Goal: Task Accomplishment & Management: Manage account settings

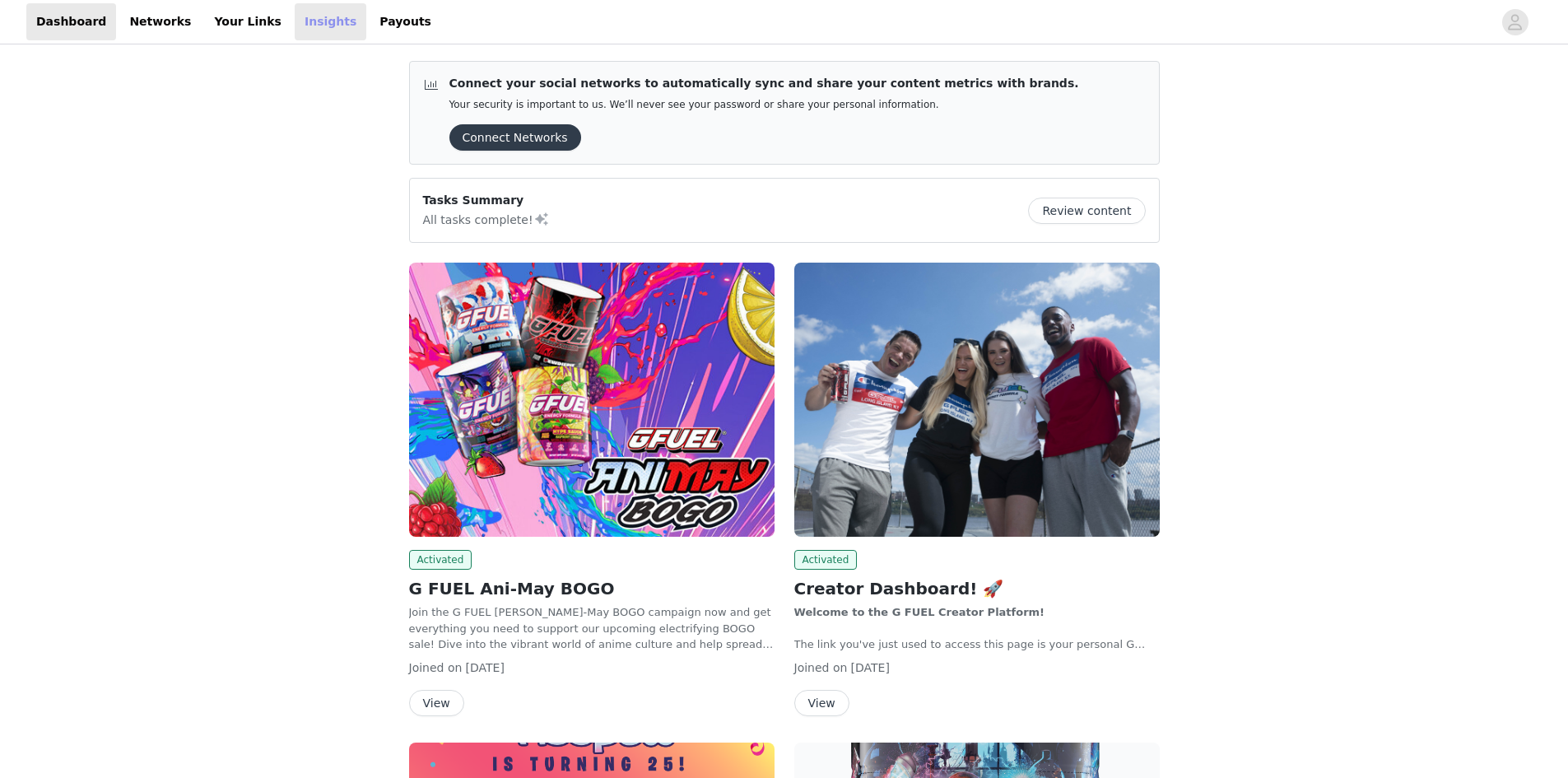
click at [294, 25] on link "Insights" at bounding box center [330, 21] width 72 height 37
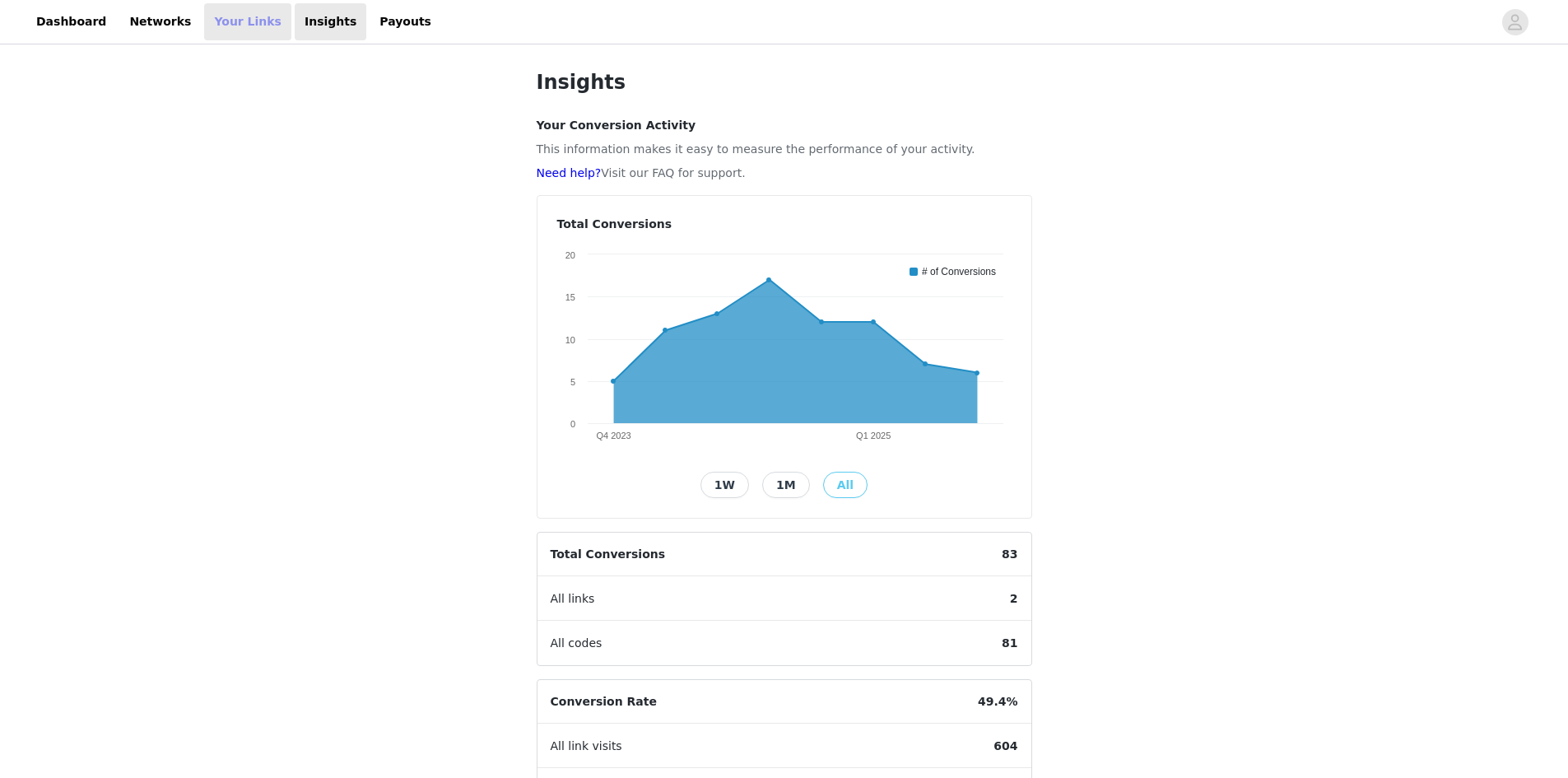
click at [221, 25] on link "Your Links" at bounding box center [247, 21] width 87 height 37
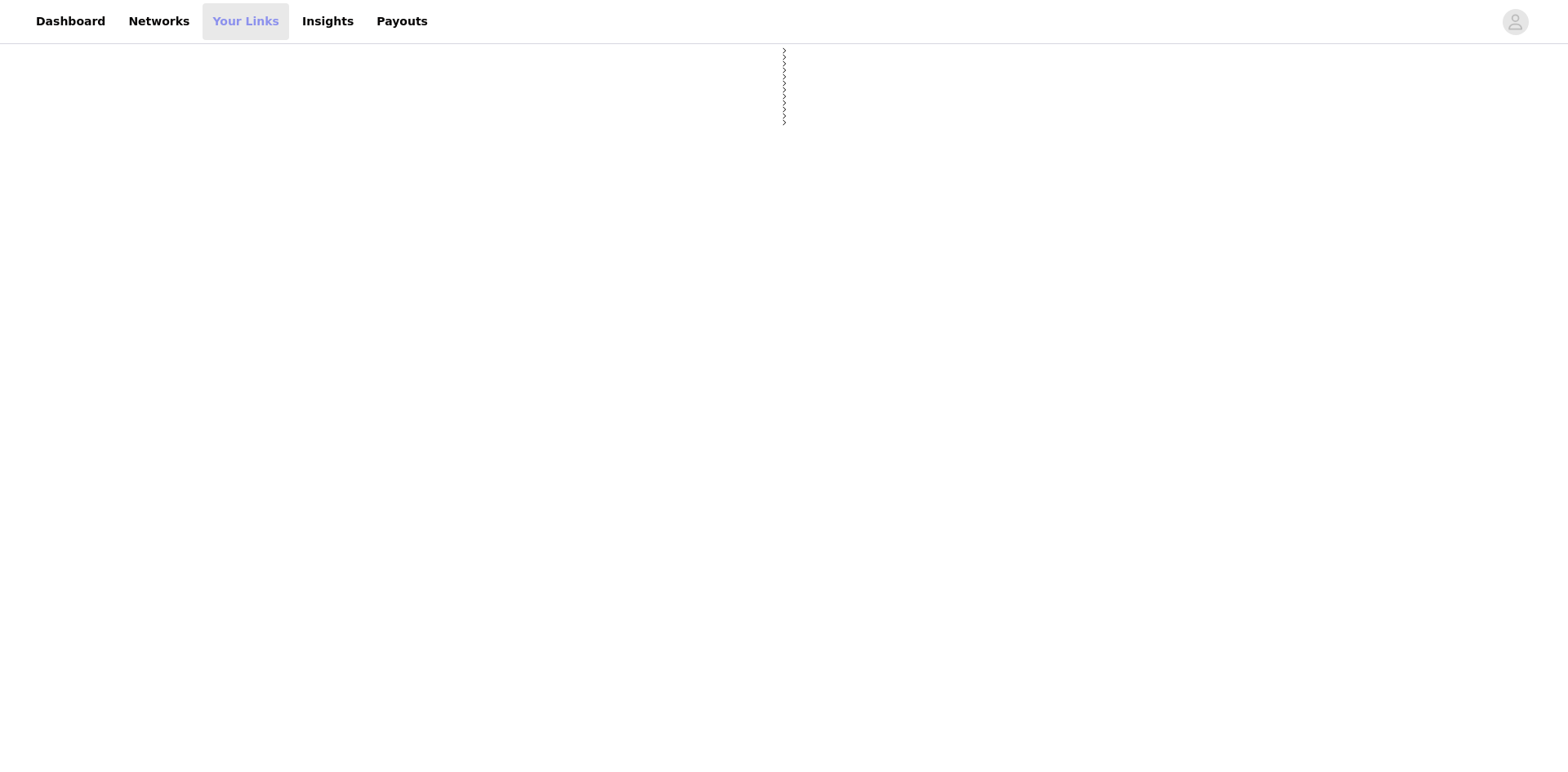
select select "12"
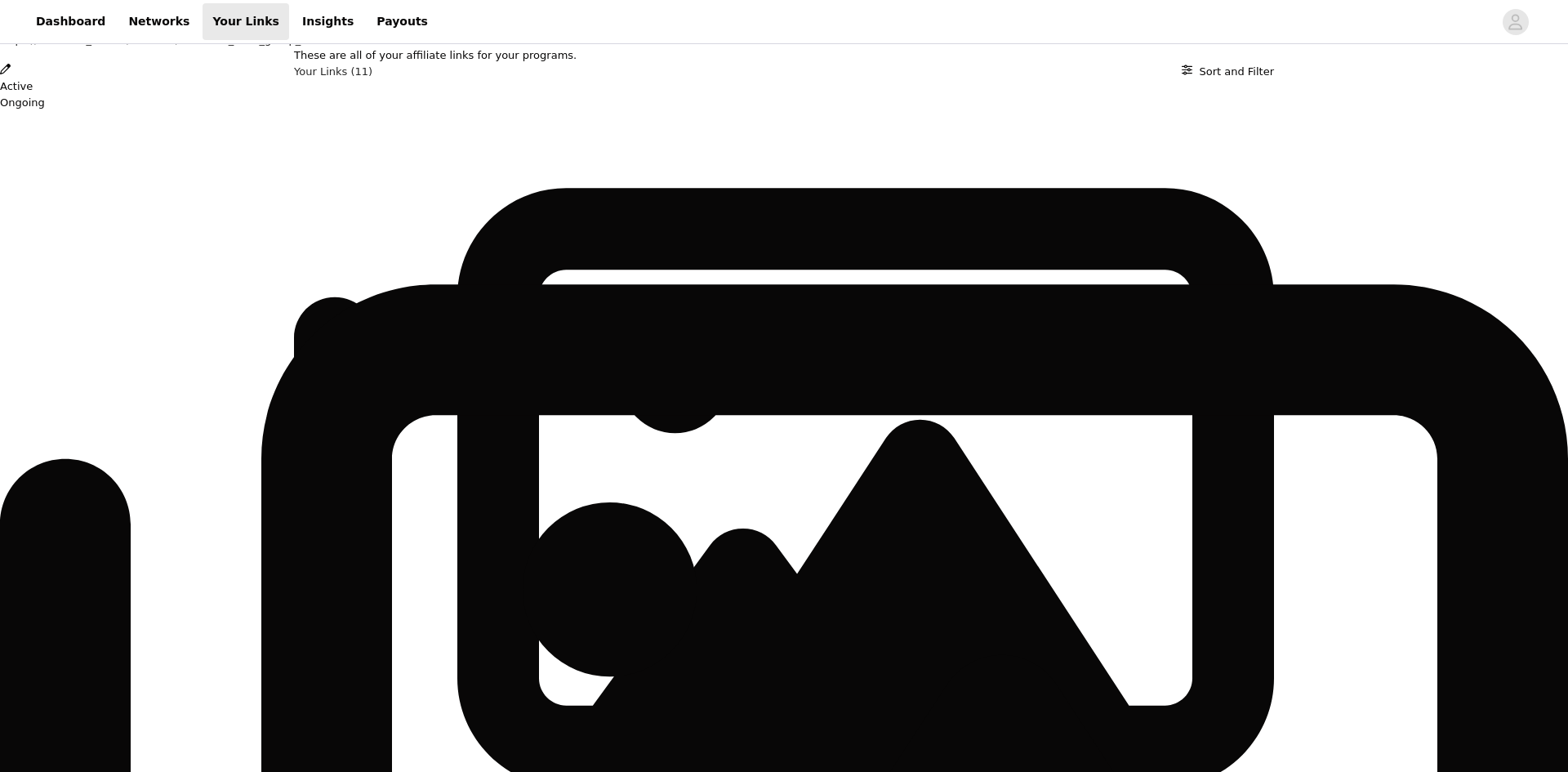
scroll to position [140, 0]
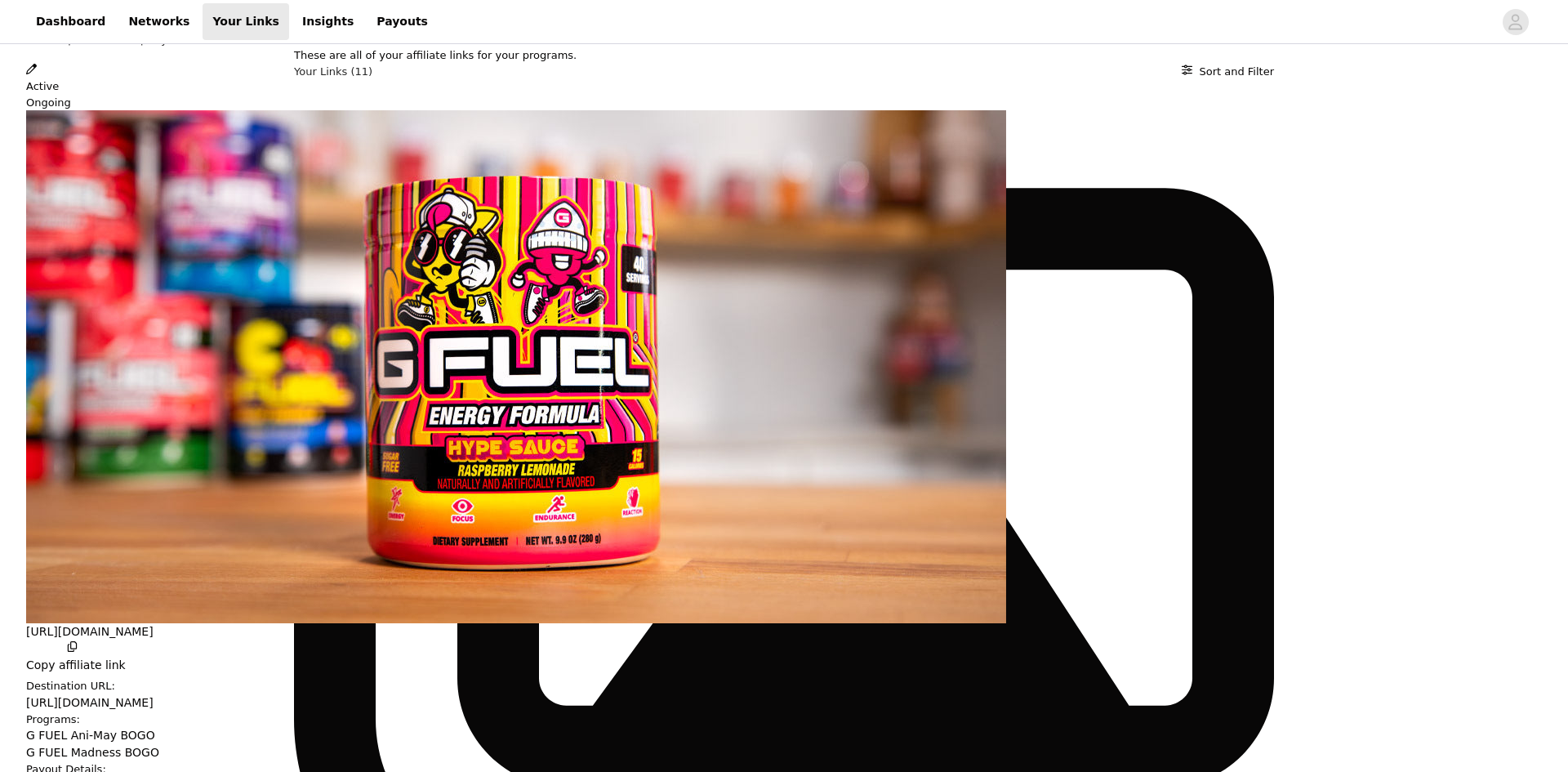
scroll to position [95, 0]
